Goal: Check status: Check status

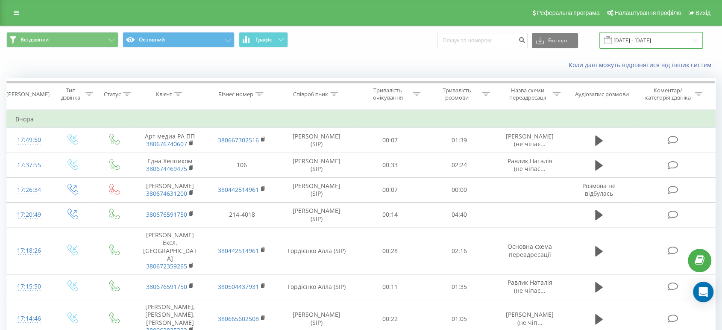
click at [646, 40] on input "[DATE] - [DATE]" at bounding box center [650, 40] width 103 height 17
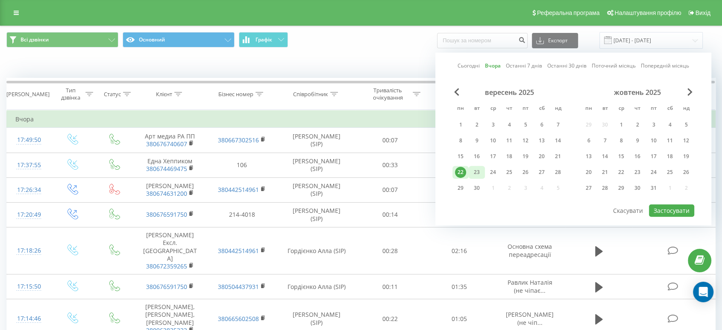
click at [478, 169] on div "23" at bounding box center [476, 172] width 11 height 11
click at [668, 208] on button "Застосувати" at bounding box center [671, 210] width 45 height 12
type input "[DATE] - [DATE]"
